Goal: Task Accomplishment & Management: Complete application form

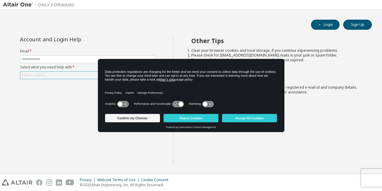
click at [87, 75] on div "Click to select" at bounding box center [87, 75] width 135 height 7
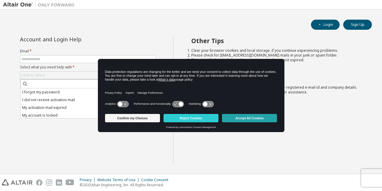
click at [241, 120] on button "Accept All Cookies" at bounding box center [249, 118] width 55 height 8
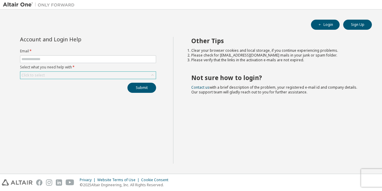
click at [78, 75] on div "Click to select" at bounding box center [87, 75] width 135 height 7
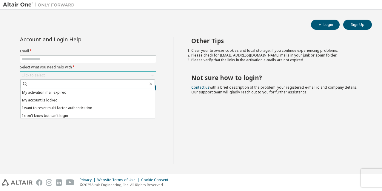
scroll to position [17, 0]
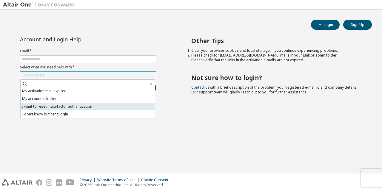
click at [105, 108] on li "I want to reset multi-factor authentication" at bounding box center [88, 107] width 134 height 8
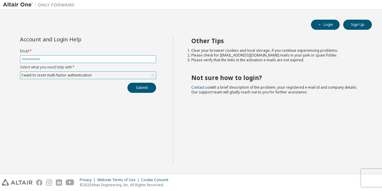
click at [70, 58] on input "text" at bounding box center [87, 59] width 133 height 5
type input "**********"
click at [152, 89] on button "Submit" at bounding box center [141, 88] width 29 height 10
click at [144, 89] on button "Submit" at bounding box center [141, 88] width 29 height 10
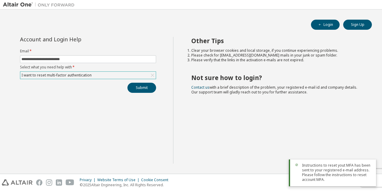
click at [332, 175] on span "Instructions to reset yout MFA has been sent to your registered e-mail address.…" at bounding box center [336, 172] width 69 height 19
click at [147, 89] on button "Submit" at bounding box center [141, 88] width 29 height 10
click at [147, 89] on div "Submit" at bounding box center [88, 88] width 136 height 10
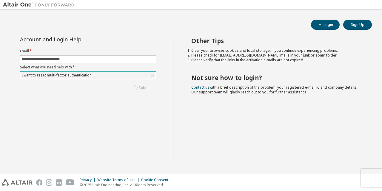
click at [147, 89] on div "Submit" at bounding box center [88, 88] width 136 height 10
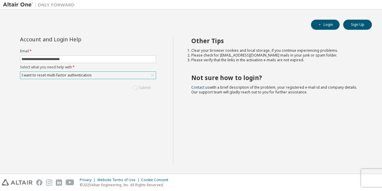
click at [147, 89] on div "Submit" at bounding box center [88, 88] width 136 height 10
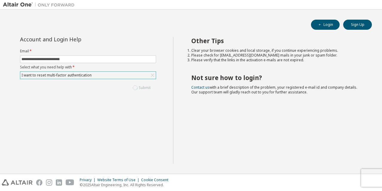
click at [147, 89] on div "Submit" at bounding box center [88, 88] width 136 height 10
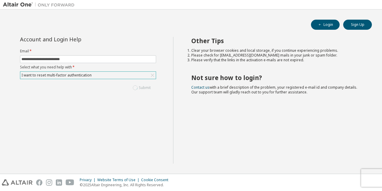
click at [147, 89] on div "Submit" at bounding box center [88, 88] width 136 height 10
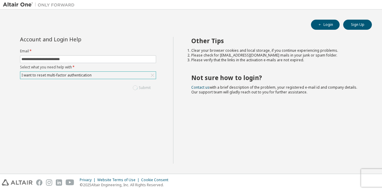
click at [147, 89] on div "Submit" at bounding box center [88, 88] width 136 height 10
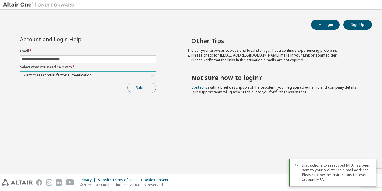
click at [147, 89] on button "Submit" at bounding box center [141, 88] width 29 height 10
click at [147, 89] on div "Submit" at bounding box center [88, 88] width 136 height 10
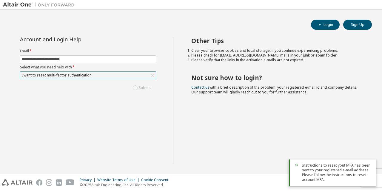
click at [147, 89] on div "Submit" at bounding box center [88, 88] width 136 height 10
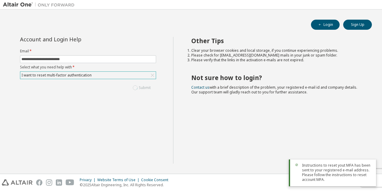
click at [147, 89] on div "Submit" at bounding box center [88, 88] width 136 height 10
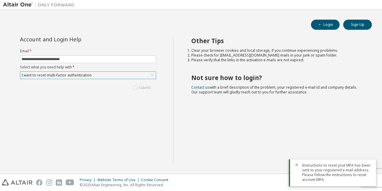
click at [147, 89] on div "Submit" at bounding box center [88, 88] width 136 height 10
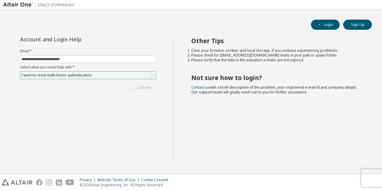
click at [147, 89] on div "Submit" at bounding box center [88, 88] width 136 height 10
click at [147, 89] on button "Submit" at bounding box center [141, 88] width 29 height 10
click at [147, 89] on div "Submit" at bounding box center [88, 88] width 136 height 10
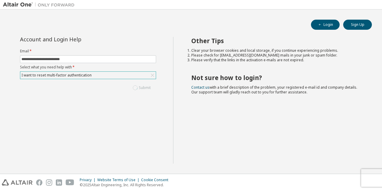
click at [147, 89] on div "Submit" at bounding box center [88, 88] width 136 height 10
